Goal: Check status: Check status

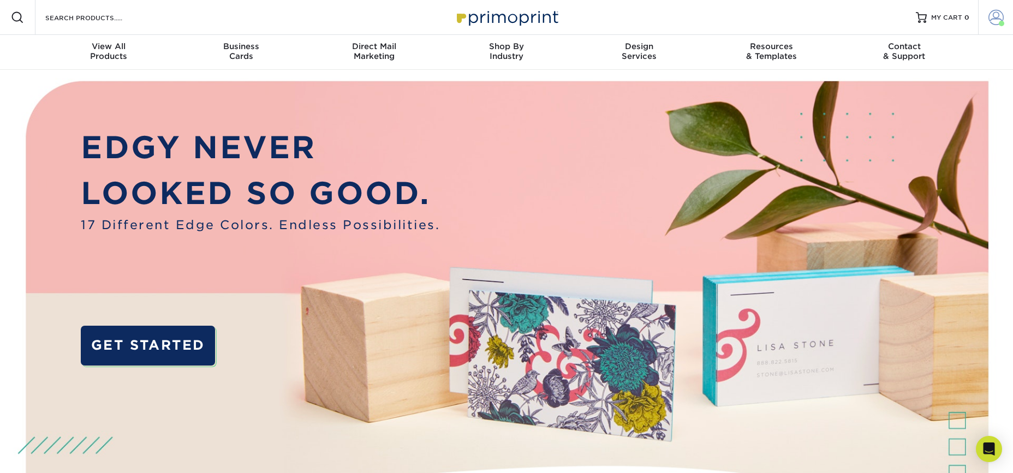
click at [999, 16] on span at bounding box center [995, 17] width 15 height 15
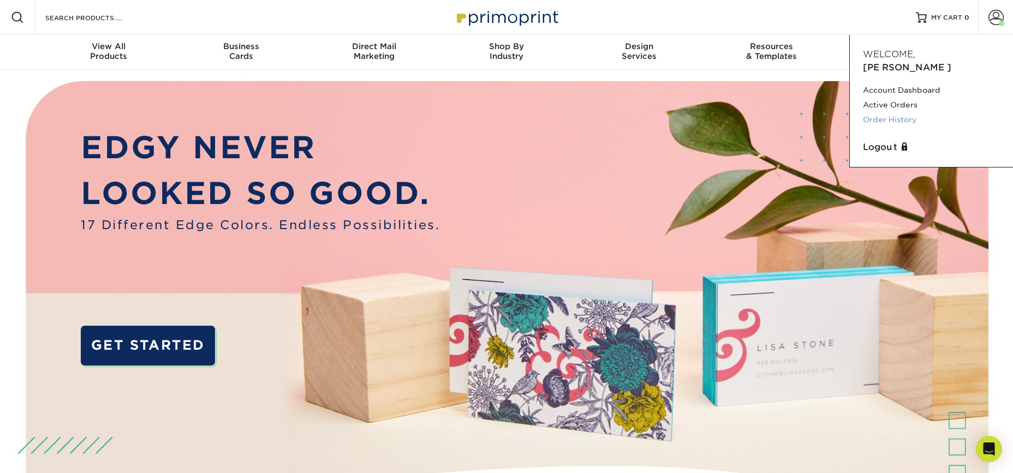
click at [890, 112] on link "Order History" at bounding box center [931, 119] width 137 height 15
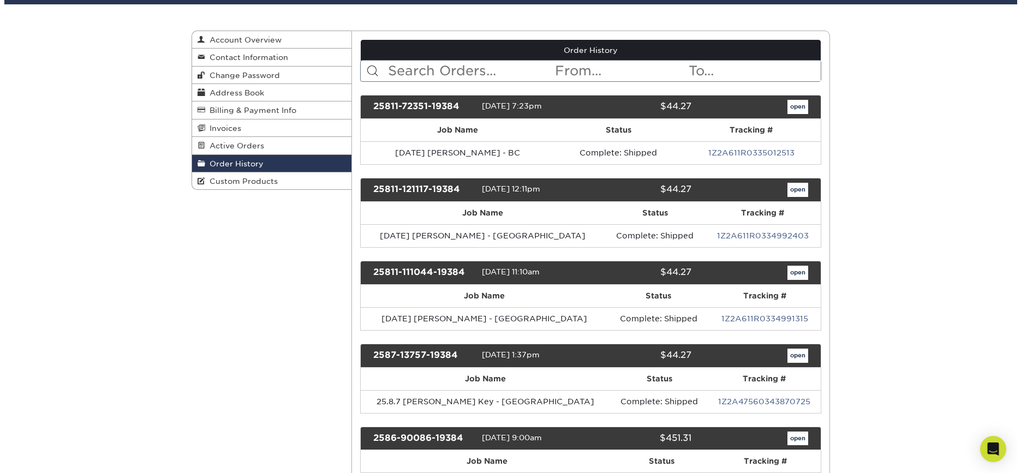
scroll to position [107, 0]
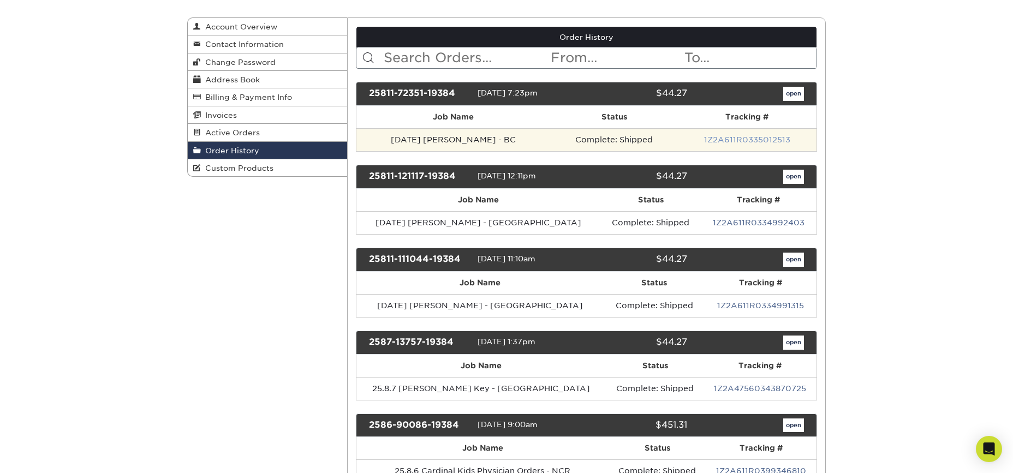
click at [739, 139] on link "1Z2A611R0335012513" at bounding box center [747, 139] width 86 height 9
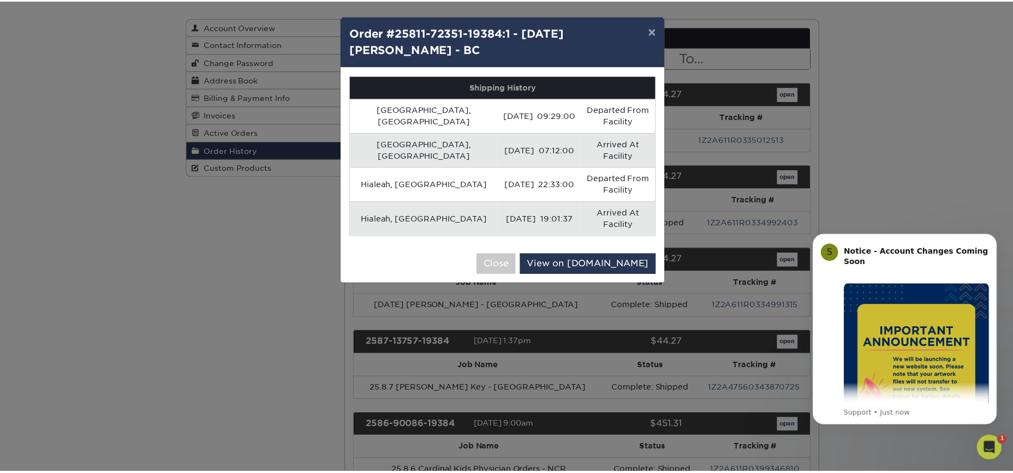
scroll to position [0, 0]
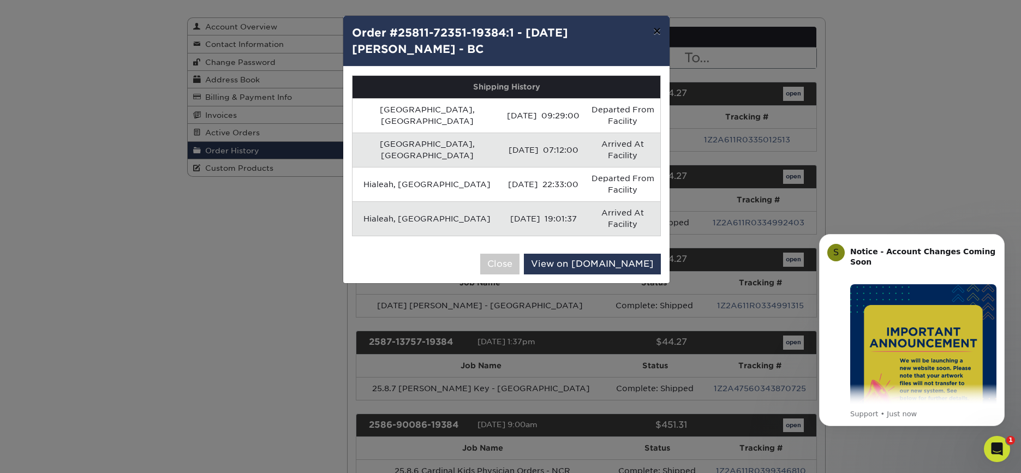
click at [655, 29] on button "×" at bounding box center [656, 31] width 25 height 31
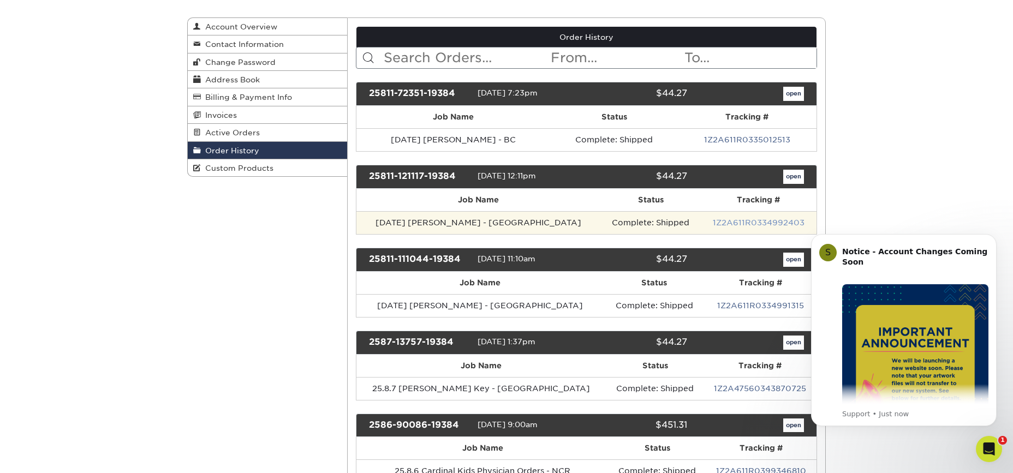
click at [727, 219] on link "1Z2A611R0334992403" at bounding box center [759, 222] width 92 height 9
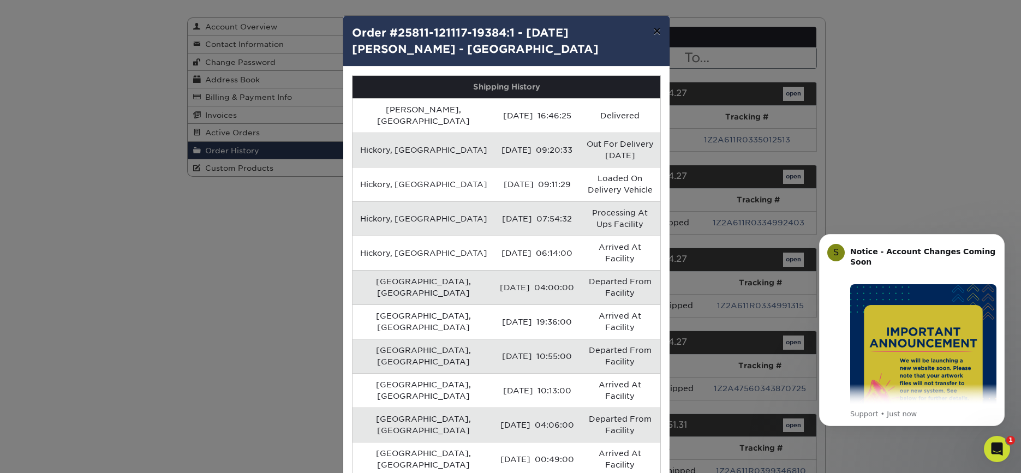
click at [652, 32] on button "×" at bounding box center [656, 31] width 25 height 31
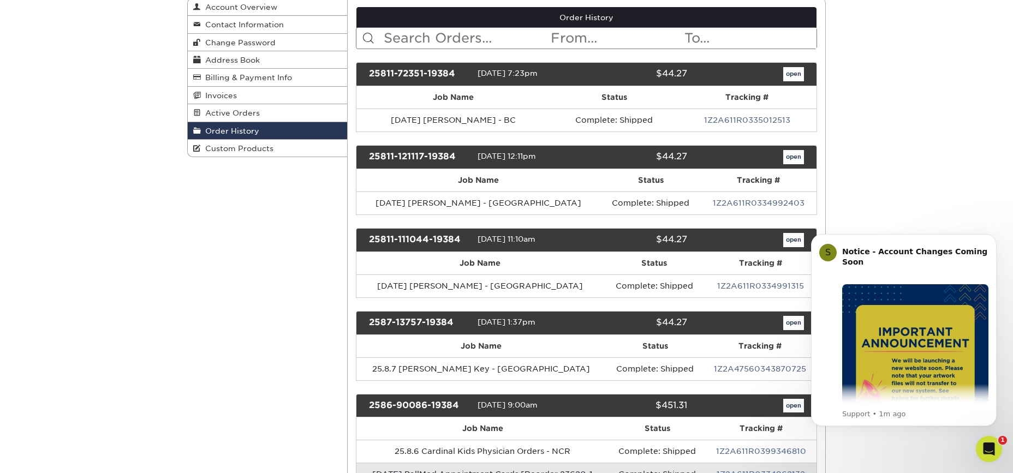
scroll to position [147, 0]
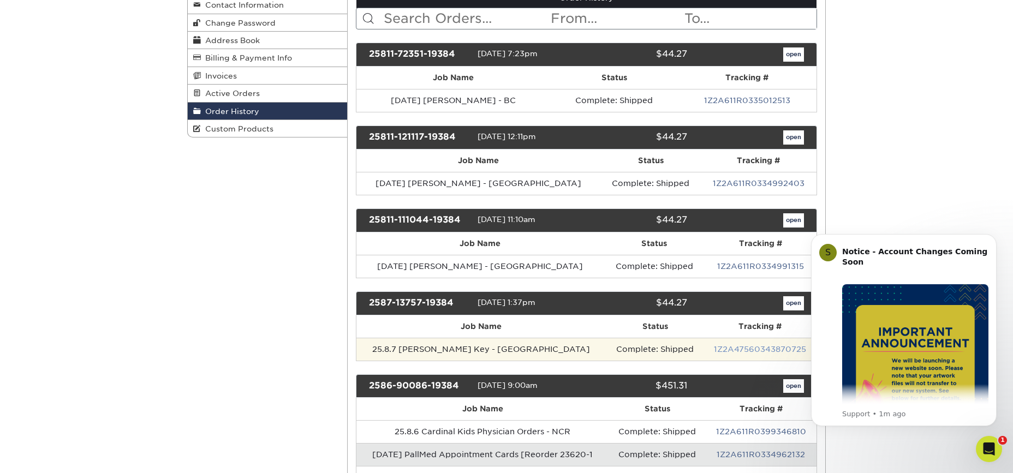
click at [718, 345] on link "1Z2A47560343870725" at bounding box center [760, 349] width 92 height 9
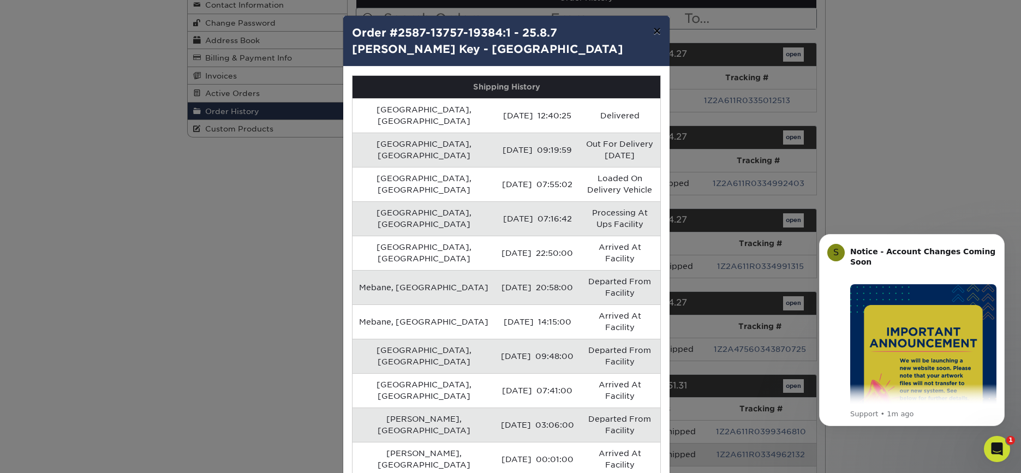
click at [650, 31] on button "×" at bounding box center [656, 31] width 25 height 31
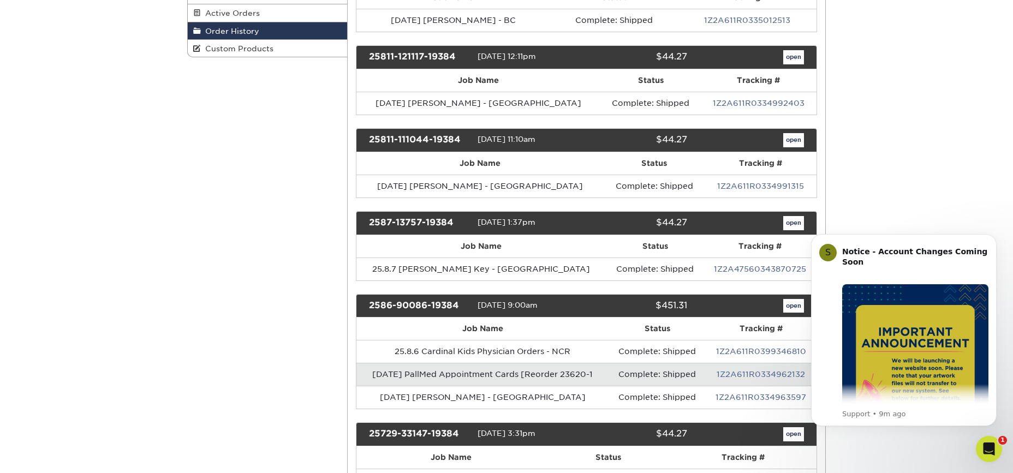
scroll to position [241, 0]
